Goal: Task Accomplishment & Management: Use online tool/utility

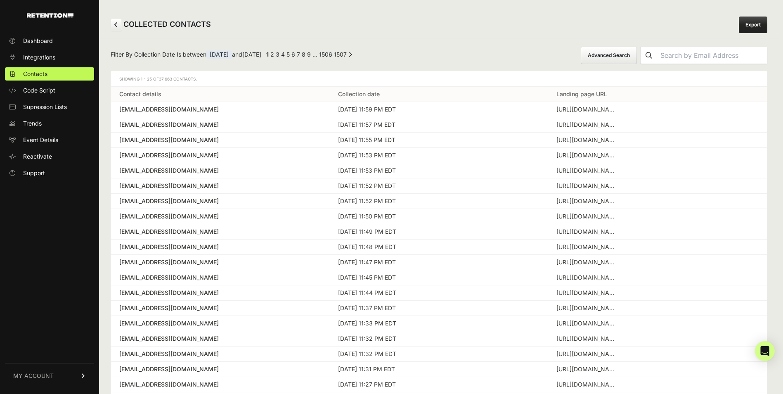
select select "file_date"
select select "is_between"
click at [619, 58] on button "Advanced Search" at bounding box center [609, 55] width 56 height 17
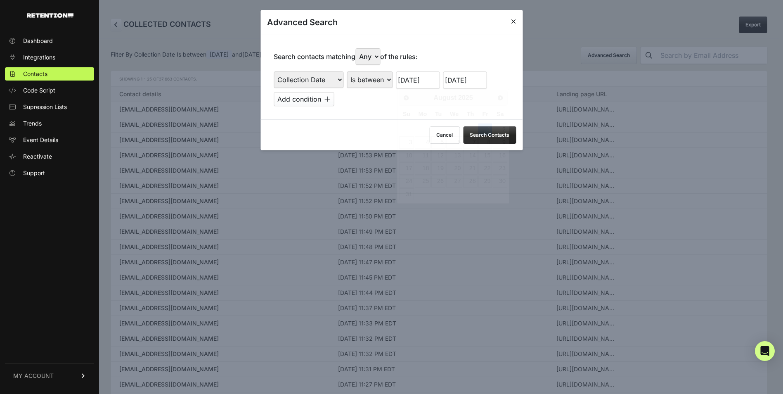
click at [401, 80] on input "[DATE]" at bounding box center [418, 79] width 44 height 17
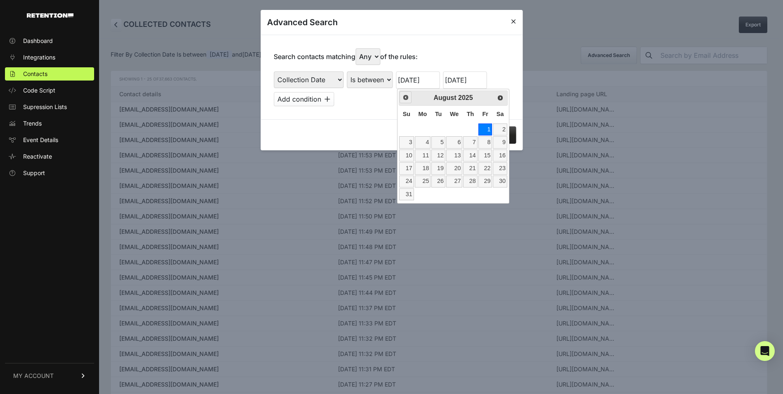
click at [406, 100] on span "Prev" at bounding box center [406, 97] width 7 height 7
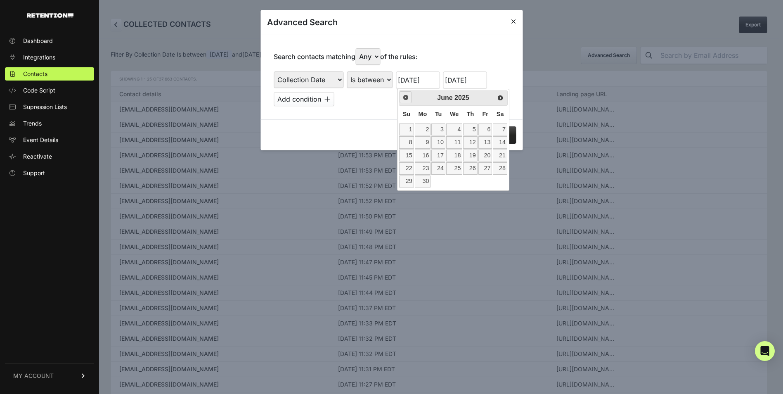
click at [406, 100] on span "Prev" at bounding box center [406, 97] width 7 height 7
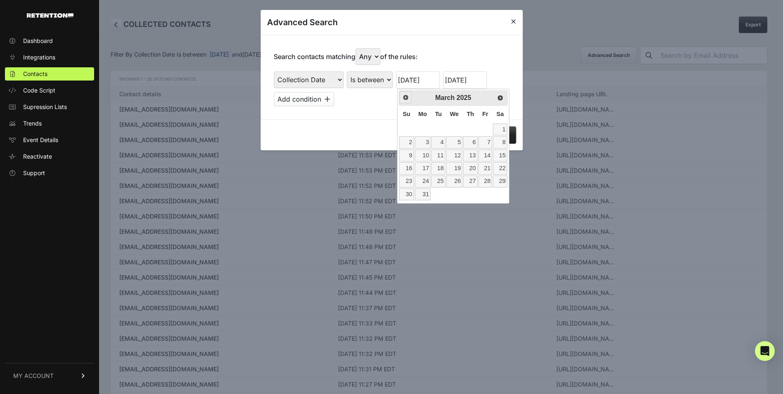
click at [406, 100] on span "Prev" at bounding box center [406, 97] width 7 height 7
click at [453, 126] on link "1" at bounding box center [454, 129] width 16 height 12
type input "01/01/2025"
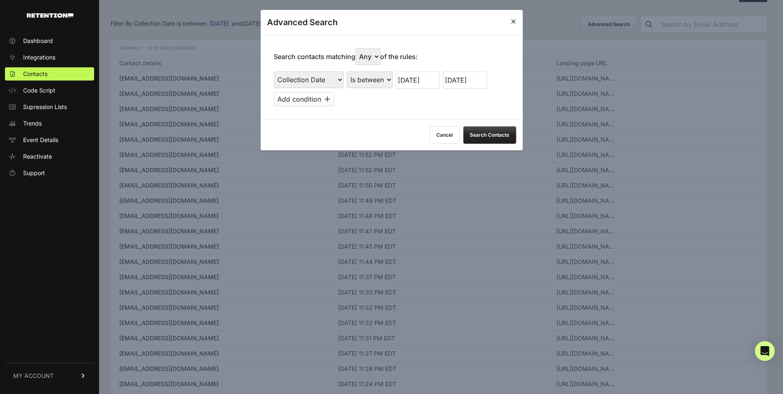
scroll to position [28, 0]
click at [484, 116] on div "Search contacts matching Any All of the rules: First Name Last Name State City …" at bounding box center [392, 77] width 262 height 85
click at [493, 134] on button "Search Contacts" at bounding box center [489, 134] width 53 height 17
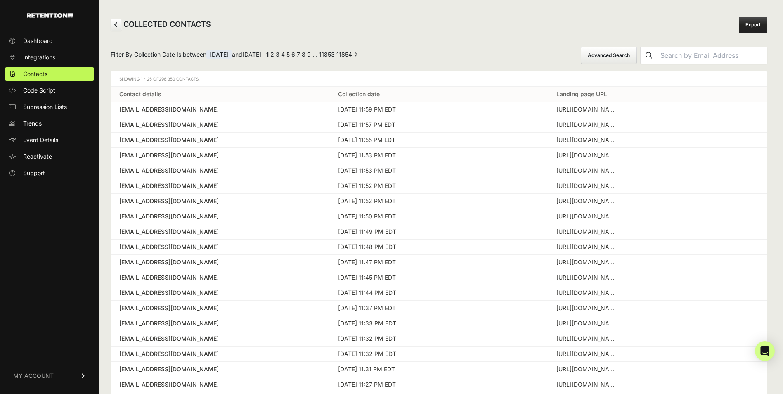
click at [609, 58] on button "Advanced Search" at bounding box center [609, 55] width 56 height 17
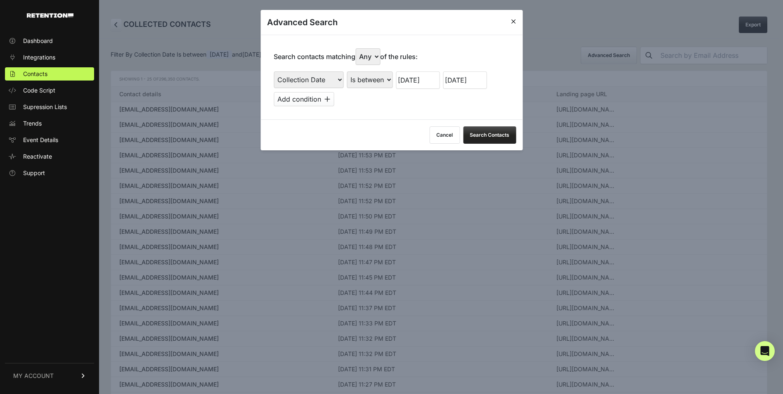
click at [472, 83] on input "08/31/2025" at bounding box center [465, 79] width 44 height 17
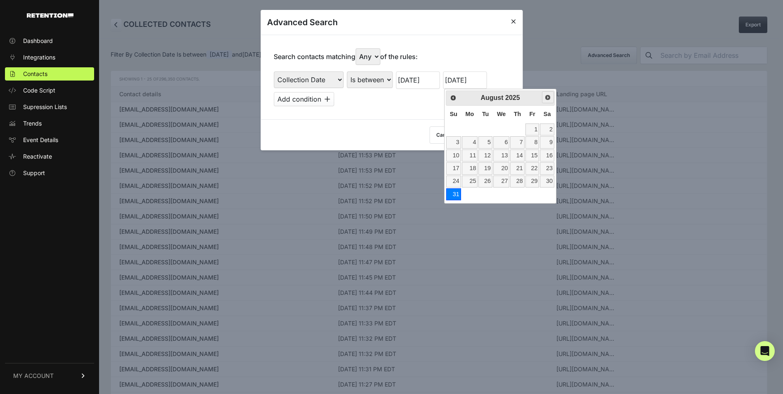
click at [548, 97] on span "Next" at bounding box center [548, 97] width 7 height 7
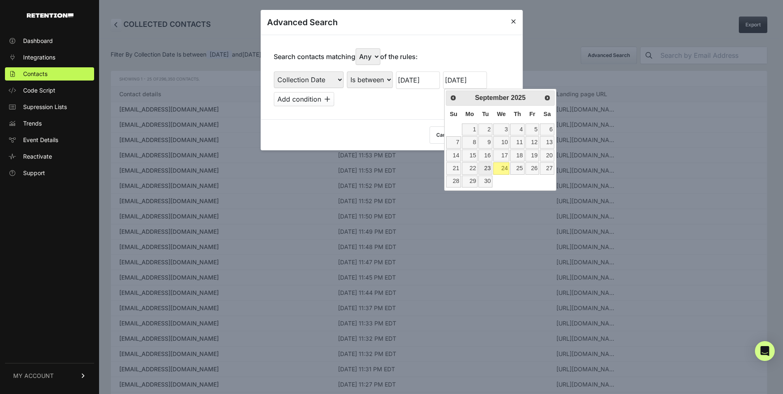
click at [489, 168] on link "23" at bounding box center [486, 168] width 14 height 12
type input "09/23/2025"
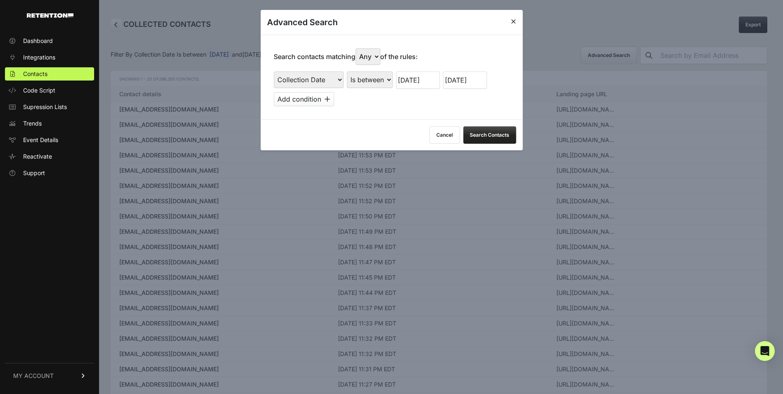
click at [500, 136] on button "Search Contacts" at bounding box center [489, 134] width 53 height 17
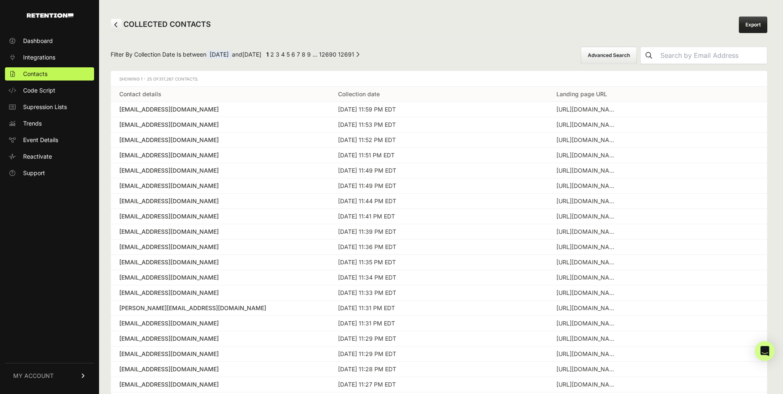
click at [756, 24] on link "Export" at bounding box center [753, 25] width 28 height 17
click at [33, 41] on span "Dashboard" at bounding box center [38, 41] width 30 height 8
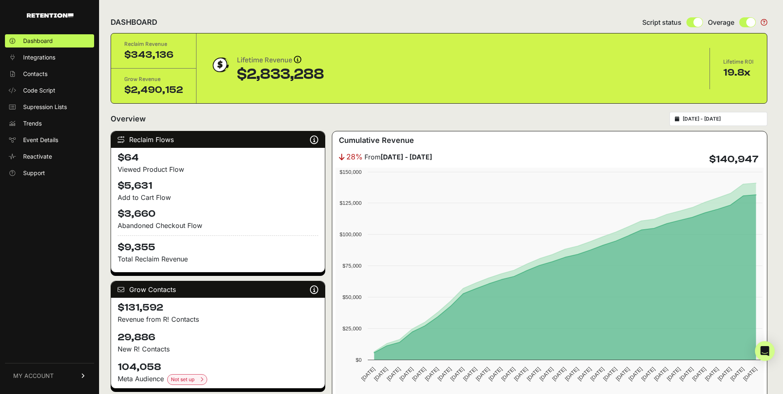
type input "[DATE]"
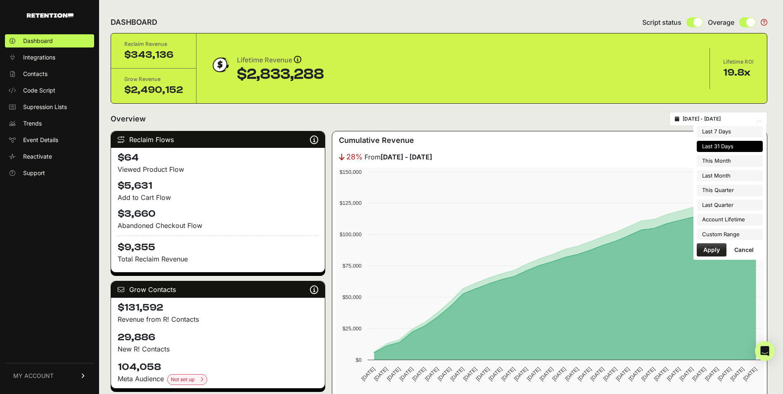
click at [709, 119] on input "2025-08-25 - 2025-09-24" at bounding box center [722, 119] width 79 height 7
type input "2025-09-01"
type input "2025-09-30"
type input "2025-08-01"
type input "2025-08-31"
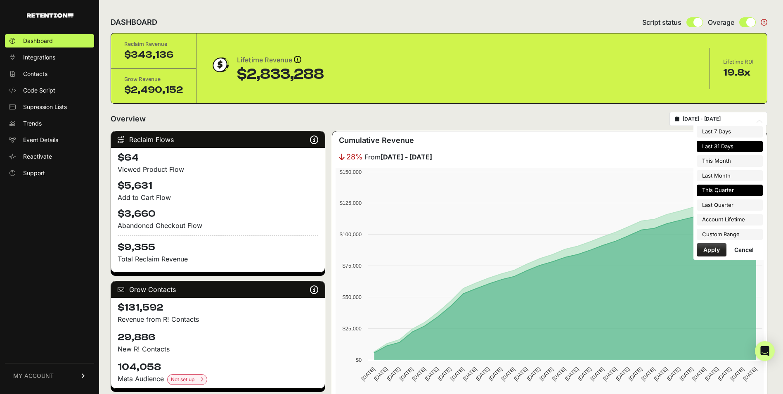
type input "2025-08-25"
type input "2025-09-24"
type input "2025-07-01"
type input "2025-09-30"
type input "2025-04-01"
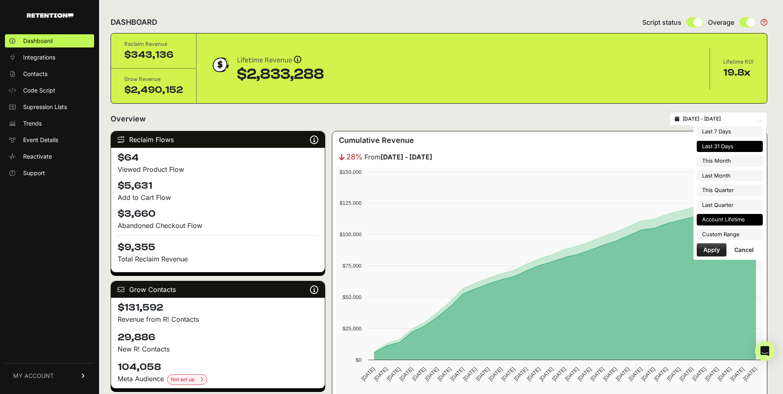
type input "2025-06-30"
type input "2022-08-17"
type input "2025-09-24"
click at [705, 236] on li "Custom Range" at bounding box center [730, 235] width 66 height 12
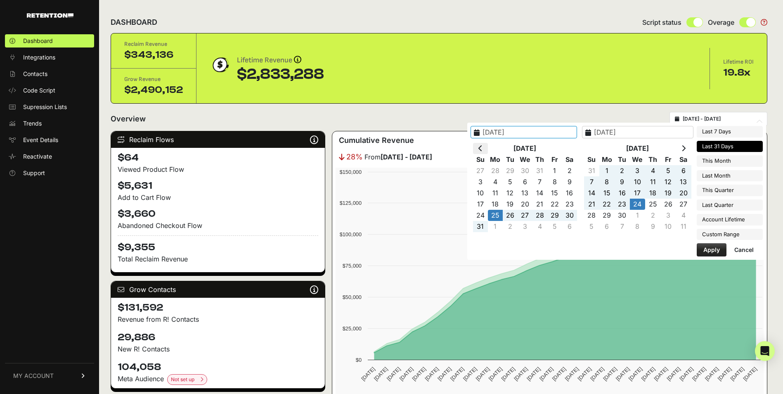
click at [483, 148] on icon at bounding box center [481, 148] width 4 height 7
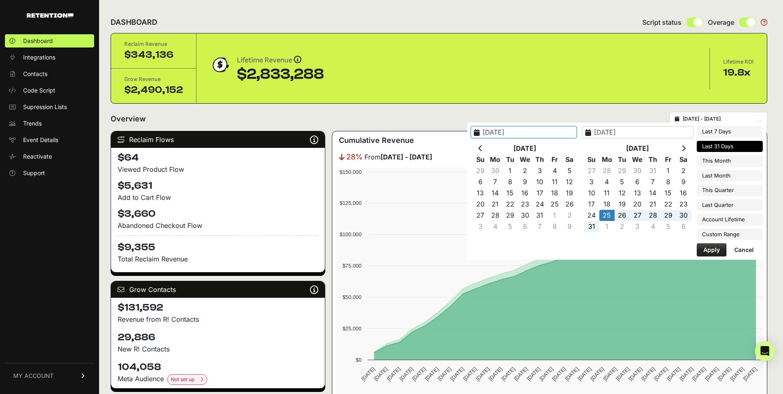
click at [483, 148] on icon at bounding box center [481, 148] width 4 height 7
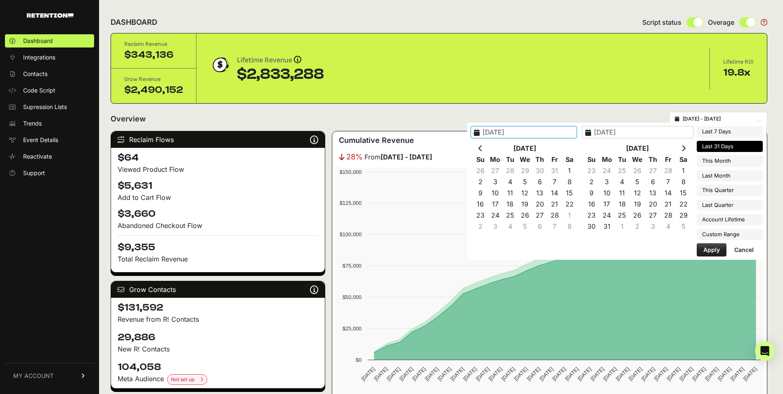
click at [483, 148] on icon at bounding box center [481, 148] width 4 height 7
type input "2025-01-01"
click at [680, 148] on th at bounding box center [683, 148] width 15 height 11
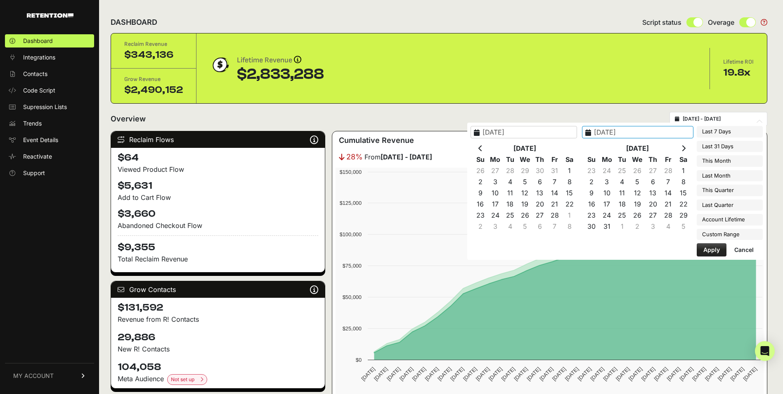
click at [680, 148] on th at bounding box center [683, 148] width 15 height 11
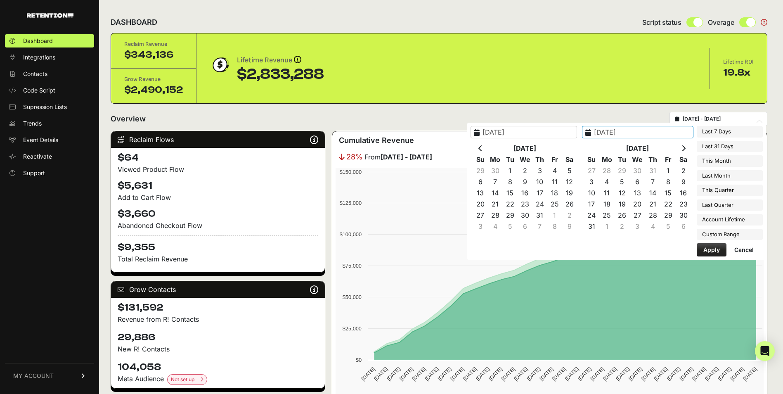
click at [680, 148] on th at bounding box center [683, 148] width 15 height 11
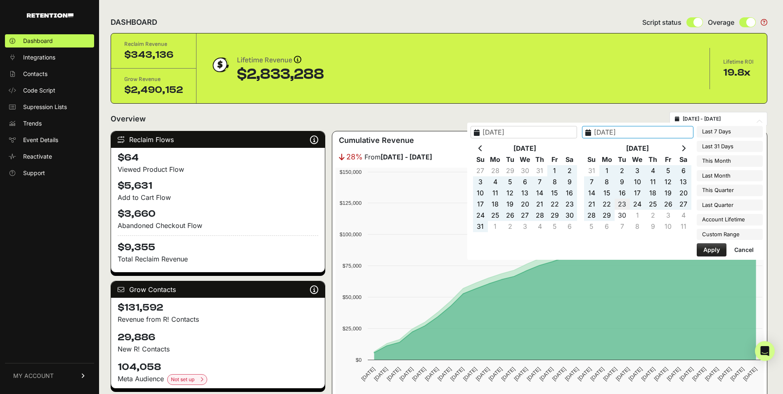
type input "2025-09-23"
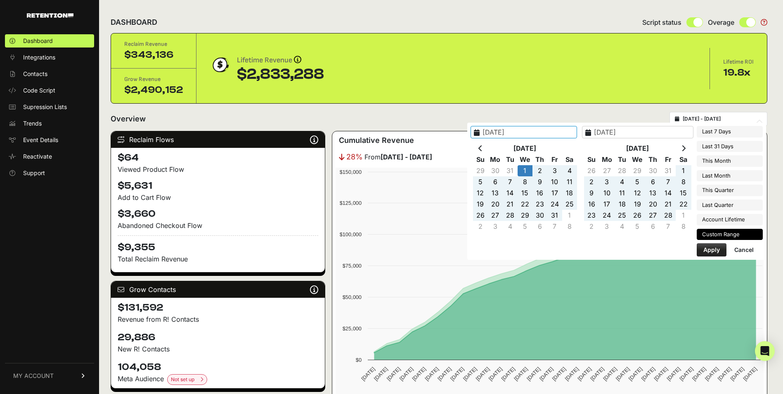
type input "2025-01-01"
click at [715, 242] on div "Last 7 Days Last 31 Days This Month Last Month This Quarter Last Quarter Accoun…" at bounding box center [730, 191] width 66 height 131
click at [716, 245] on button "Apply" at bounding box center [712, 249] width 30 height 13
type input "2025-01-01 - 2025-09-23"
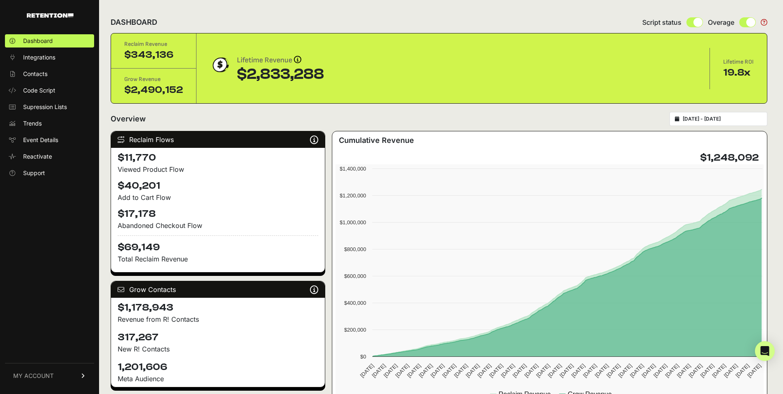
type input "[DATE]"
click at [697, 118] on input "[DATE] - [DATE]" at bounding box center [722, 119] width 79 height 7
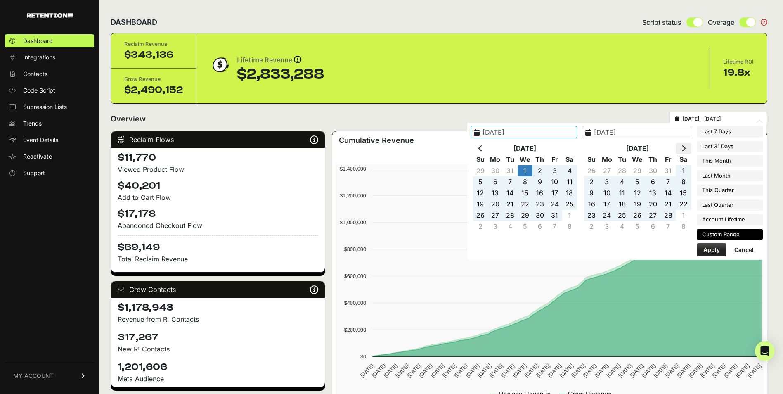
click at [682, 150] on th at bounding box center [683, 148] width 15 height 11
click at [683, 151] on icon at bounding box center [684, 148] width 4 height 7
click at [683, 150] on icon at bounding box center [684, 148] width 4 height 7
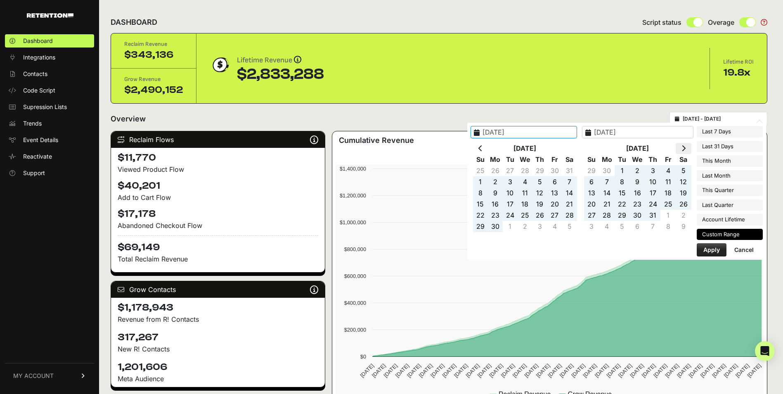
click at [684, 150] on icon at bounding box center [684, 148] width 4 height 7
click at [686, 148] on icon at bounding box center [684, 148] width 4 height 7
type input "[DATE]"
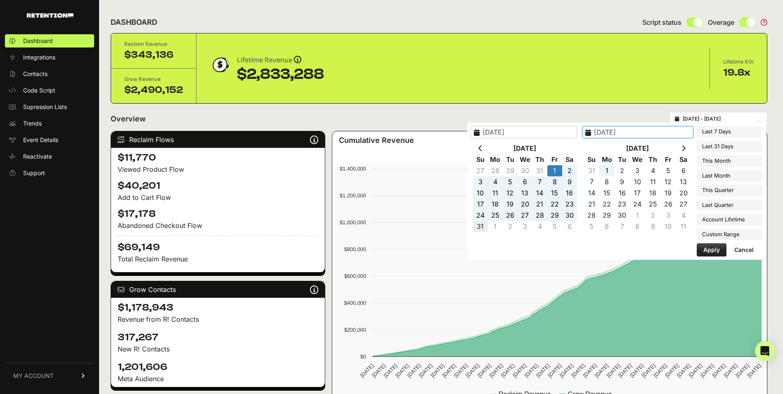
type input "[DATE]"
click at [709, 249] on button "Apply" at bounding box center [712, 249] width 30 height 13
type input "2025-08-01 - 2025-08-31"
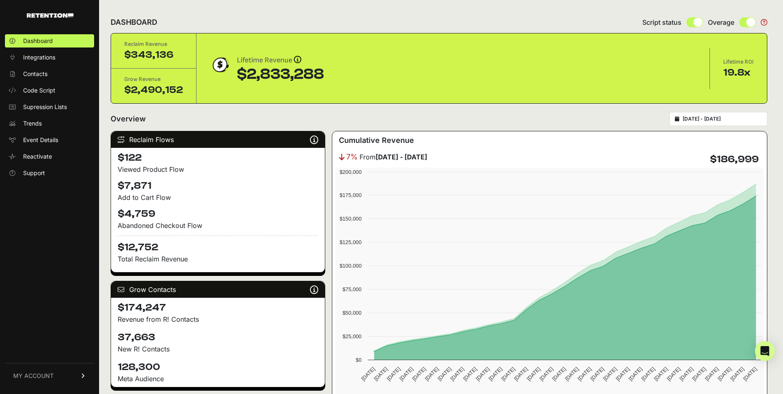
click at [699, 117] on input "2025-08-01 - 2025-08-31" at bounding box center [722, 119] width 79 height 7
type input "[DATE]"
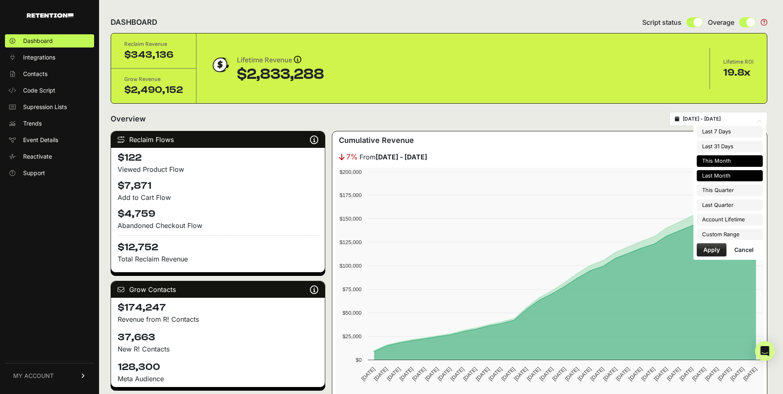
type input "[DATE]"
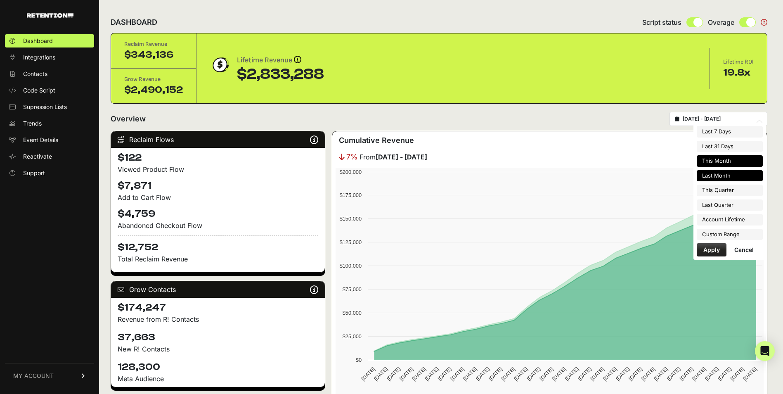
type input "[DATE]"
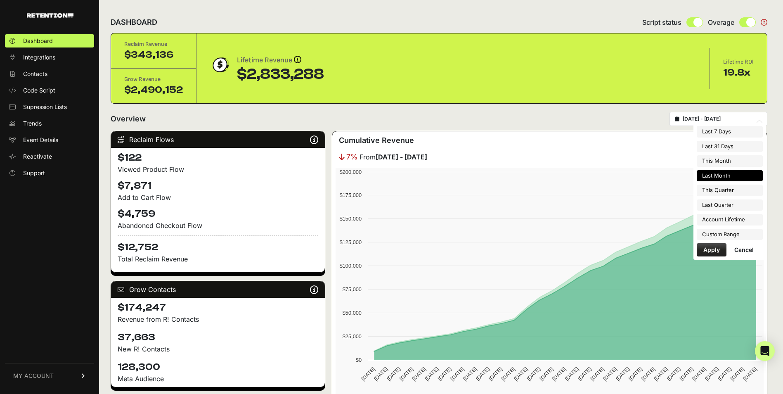
type input "[DATE]"
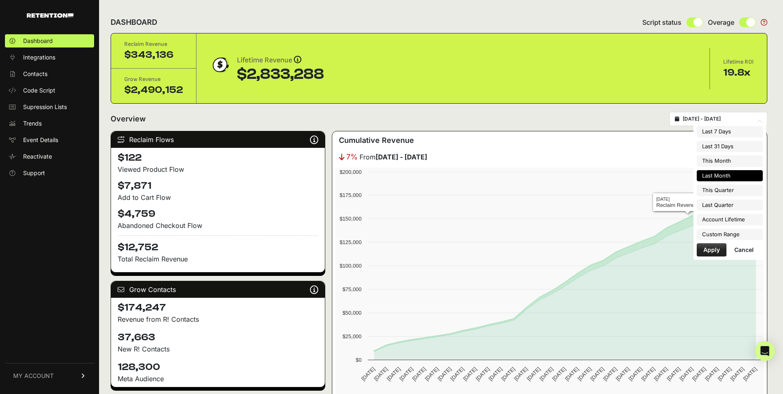
type input "[DATE]"
type input "2025-09-30"
type input "2025-04-01"
type input "2025-06-30"
type input "2025-08-01"
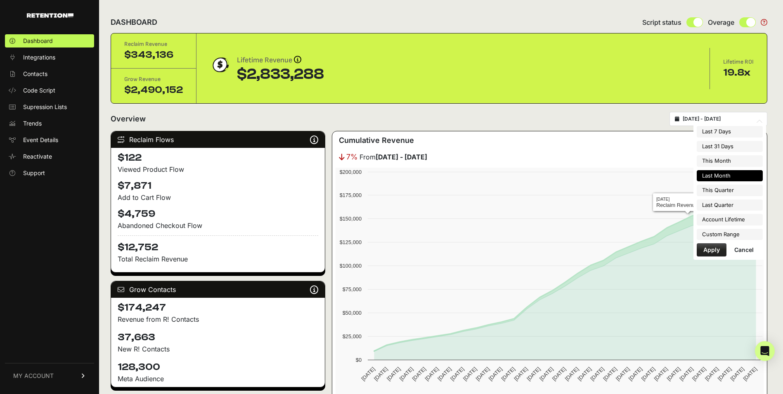
type input "2025-08-31"
type input "2022-08-17"
type input "2025-09-24"
type input "2025-08-01"
type input "2025-08-31"
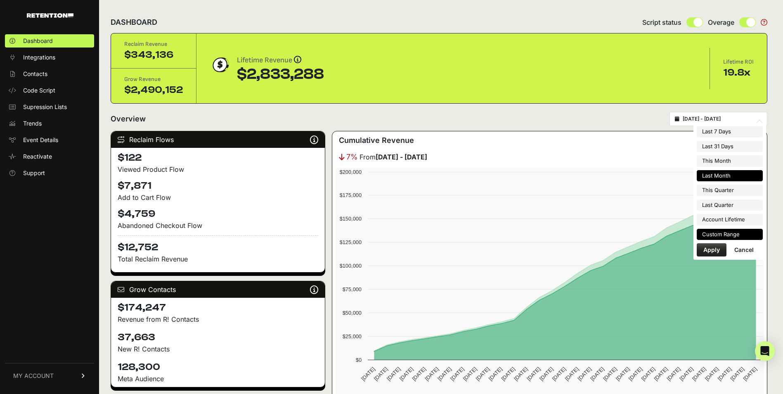
click at [713, 234] on li "Custom Range" at bounding box center [730, 235] width 66 height 12
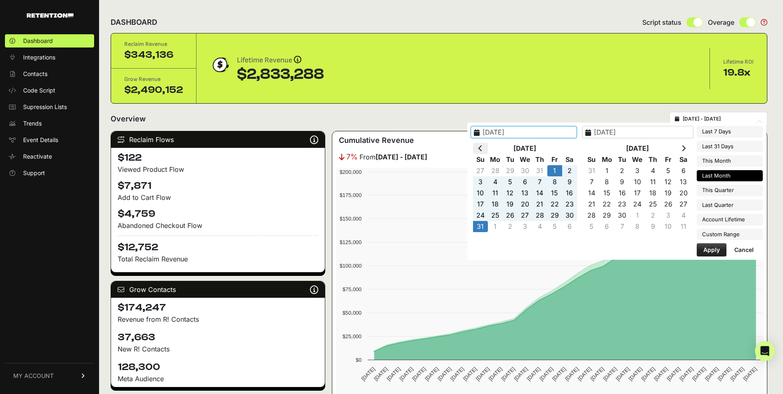
click at [488, 150] on th at bounding box center [480, 148] width 15 height 11
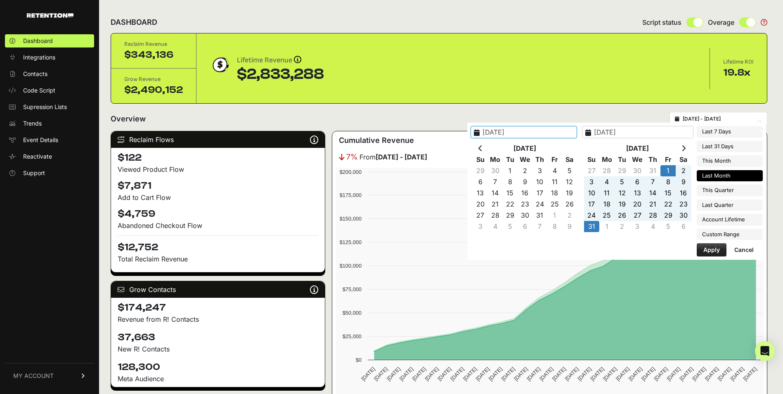
click at [488, 150] on th at bounding box center [480, 148] width 15 height 11
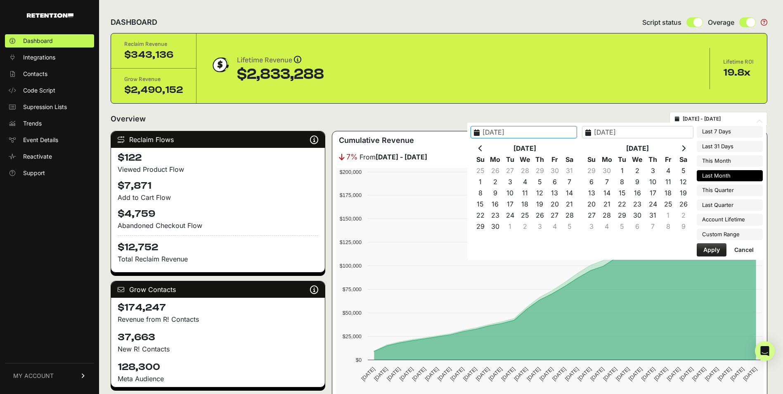
click at [488, 150] on th at bounding box center [480, 148] width 15 height 11
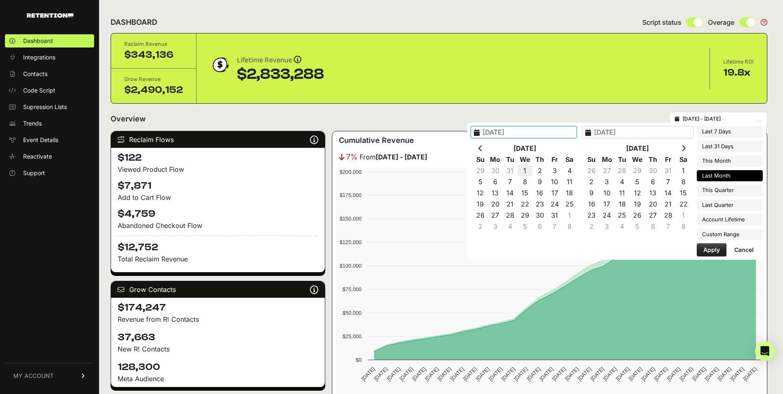
type input "2025-01-01"
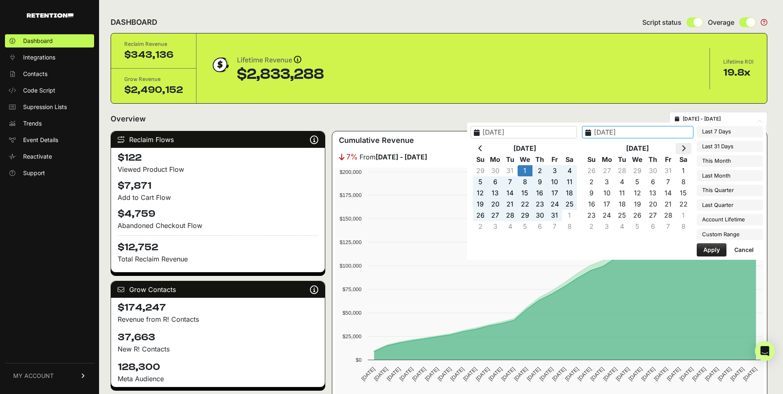
click at [683, 150] on icon at bounding box center [684, 148] width 4 height 7
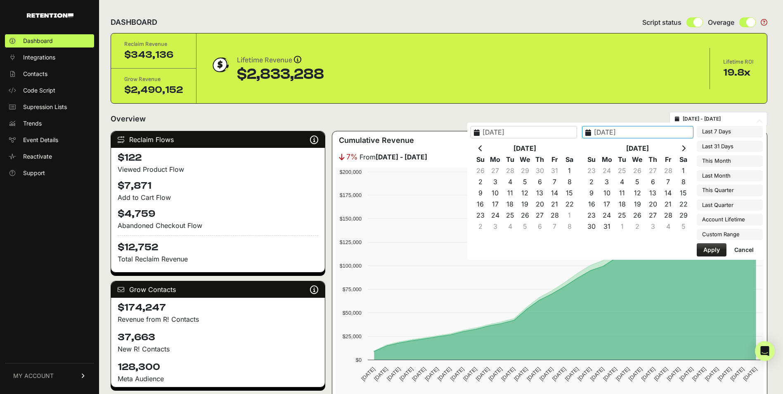
click at [683, 150] on icon at bounding box center [684, 148] width 4 height 7
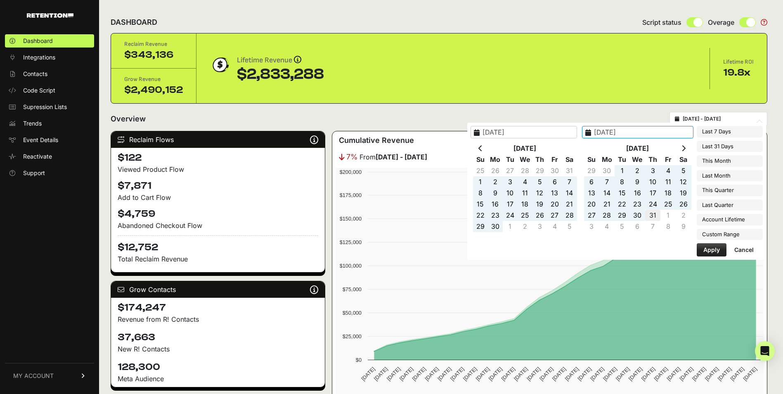
type input "2025-07-31"
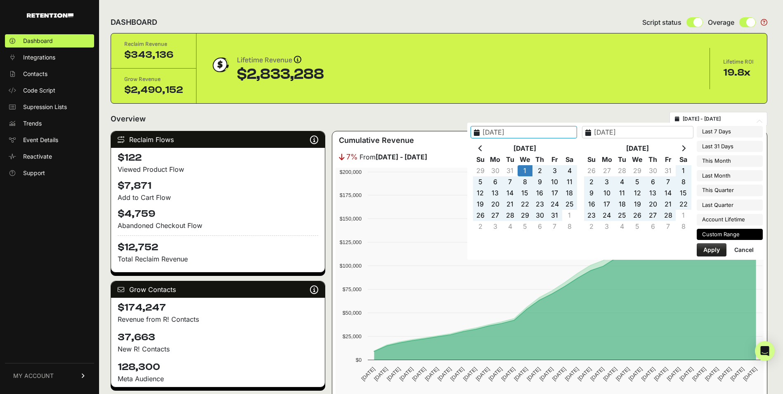
type input "2025-01-01"
click at [714, 250] on button "Apply" at bounding box center [712, 249] width 30 height 13
type input "[DATE] - [DATE]"
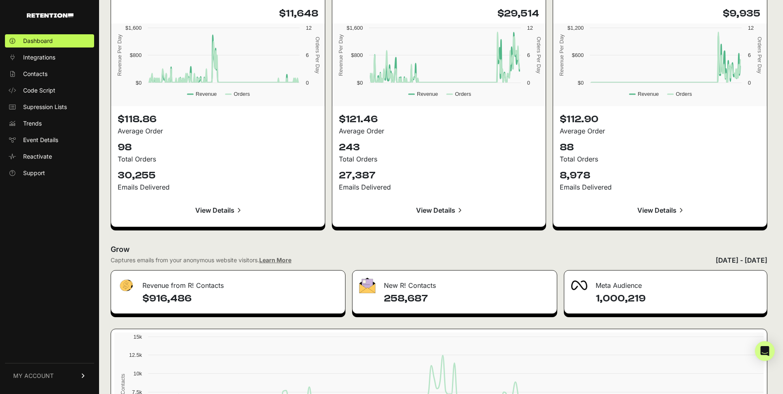
scroll to position [890, 0]
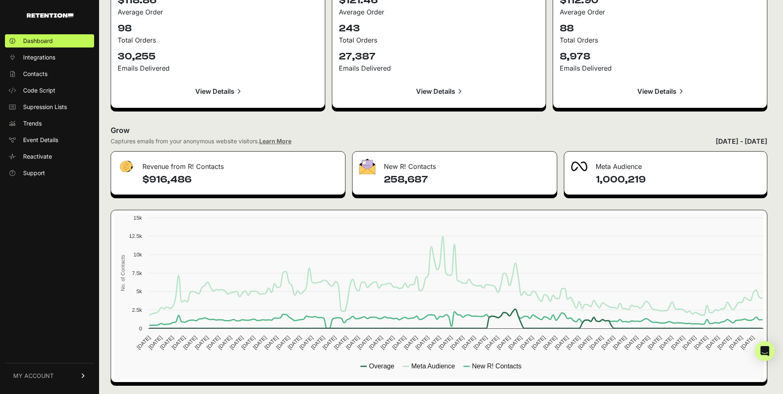
click at [624, 168] on div "Meta Audience" at bounding box center [666, 164] width 203 height 25
drag, startPoint x: 657, startPoint y: 166, endPoint x: 585, endPoint y: 165, distance: 72.7
click at [585, 165] on div "Meta Audience" at bounding box center [666, 164] width 203 height 25
click at [171, 178] on h4 "$916,486" at bounding box center [240, 179] width 196 height 13
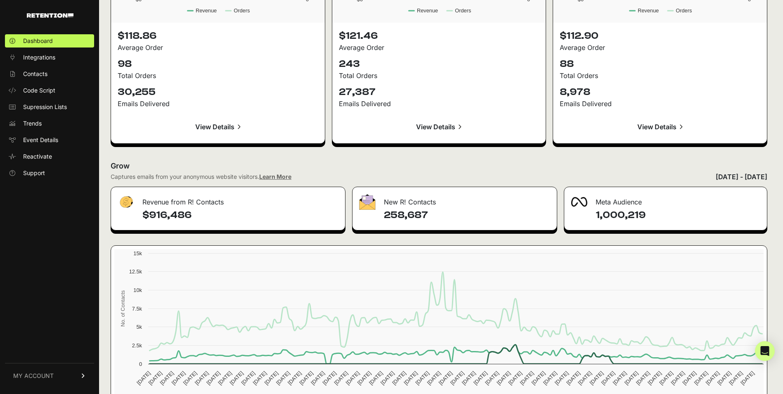
scroll to position [867, 0]
